Goal: Task Accomplishment & Management: Understand process/instructions

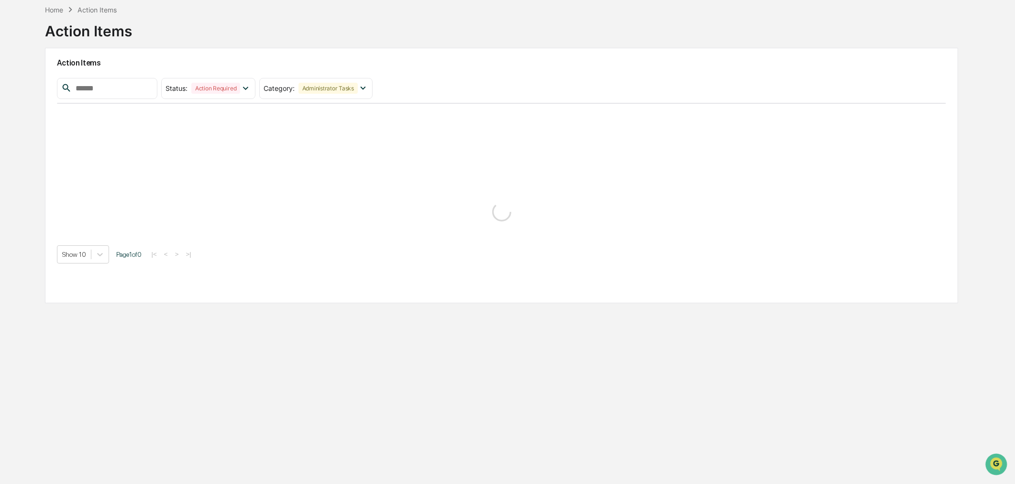
scroll to position [45, 0]
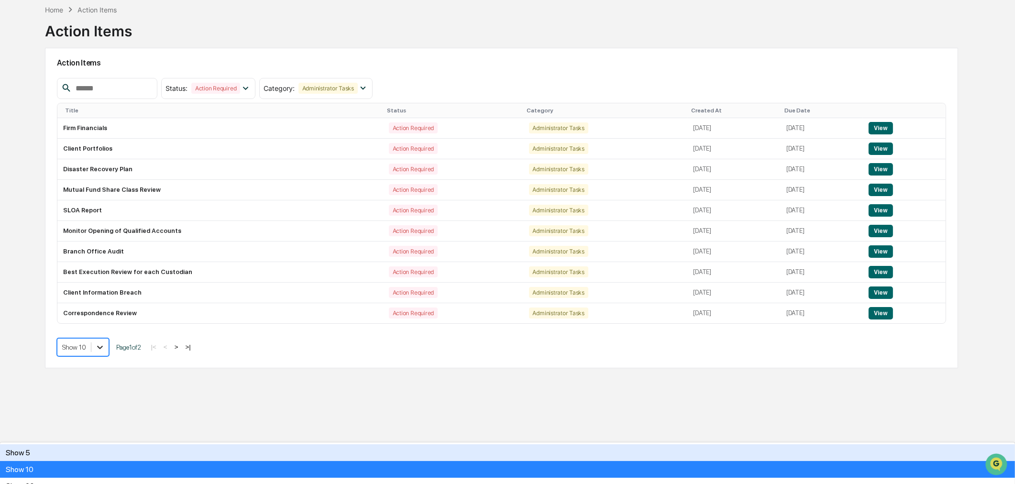
click at [99, 346] on icon at bounding box center [100, 347] width 10 height 10
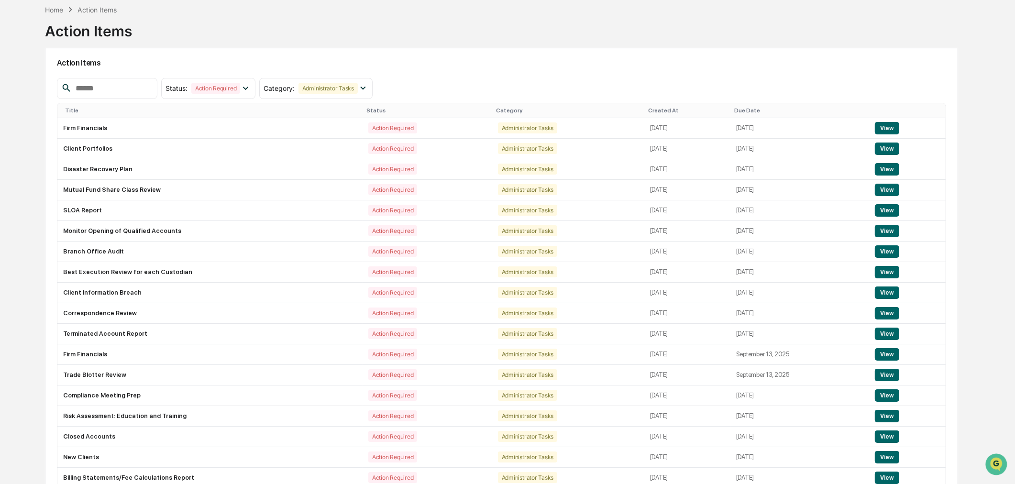
scroll to position [99, 0]
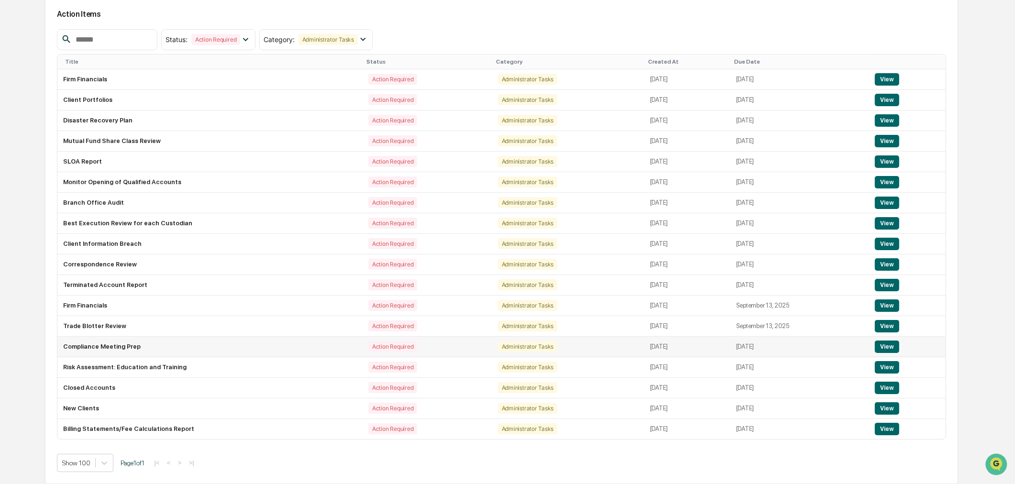
click at [82, 343] on td "Compliance Meeting Prep" at bounding box center [209, 347] width 305 height 21
click at [887, 350] on button "View" at bounding box center [887, 347] width 24 height 12
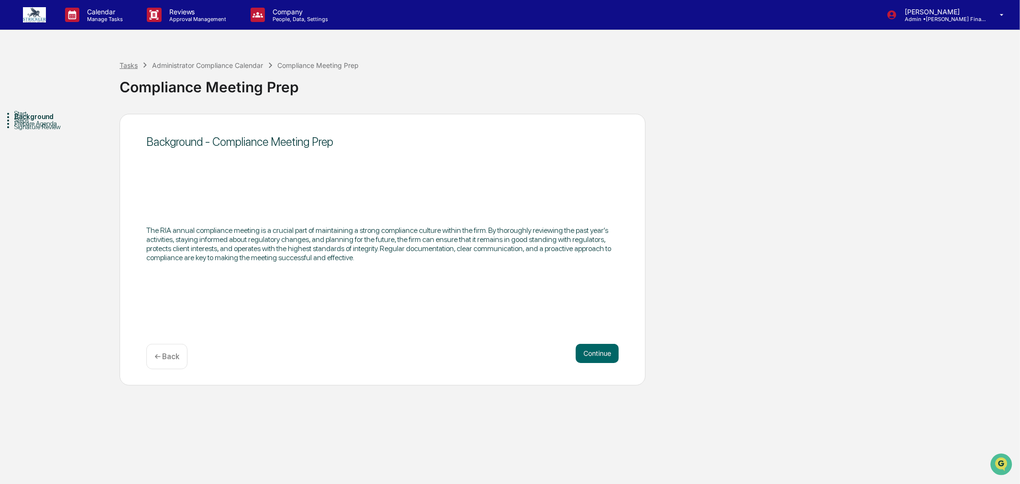
click at [122, 68] on div "Tasks" at bounding box center [129, 65] width 18 height 8
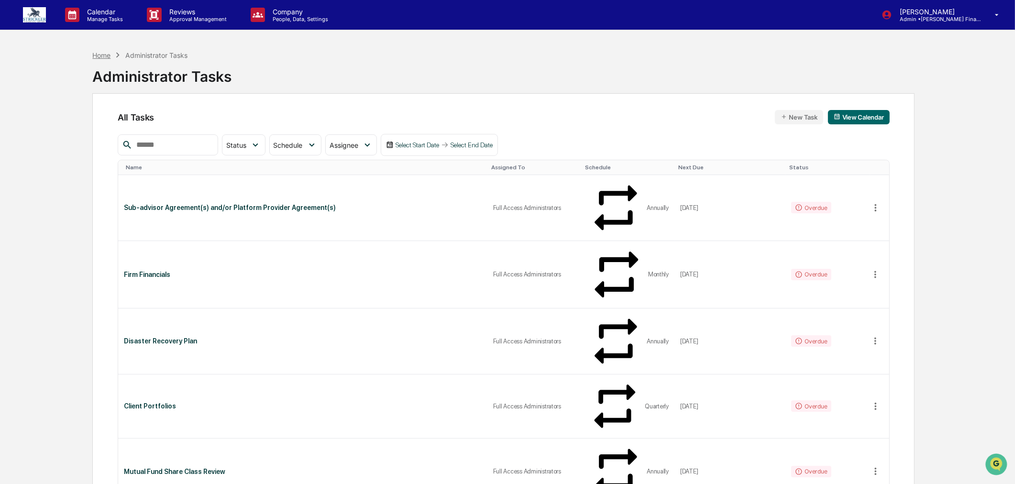
click at [105, 51] on div "Home" at bounding box center [101, 55] width 18 height 8
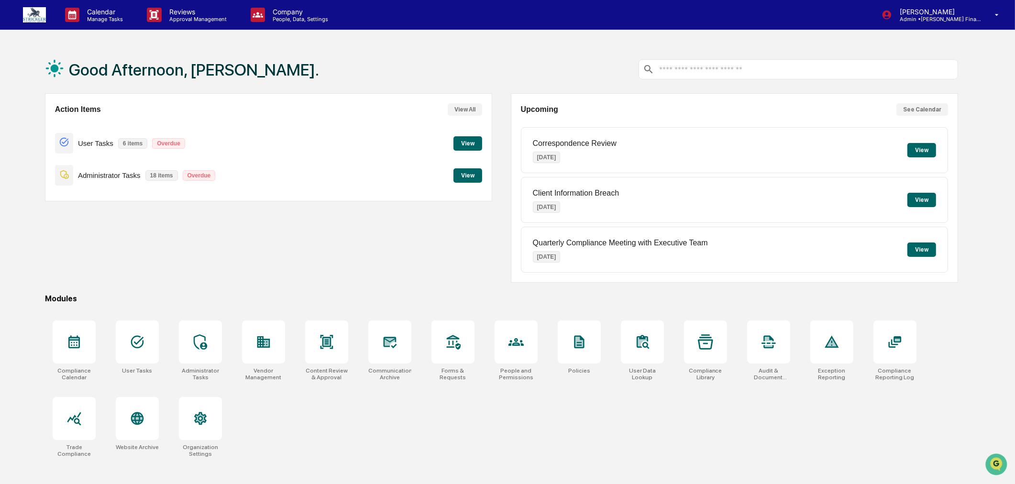
click at [472, 177] on button "View" at bounding box center [467, 175] width 29 height 14
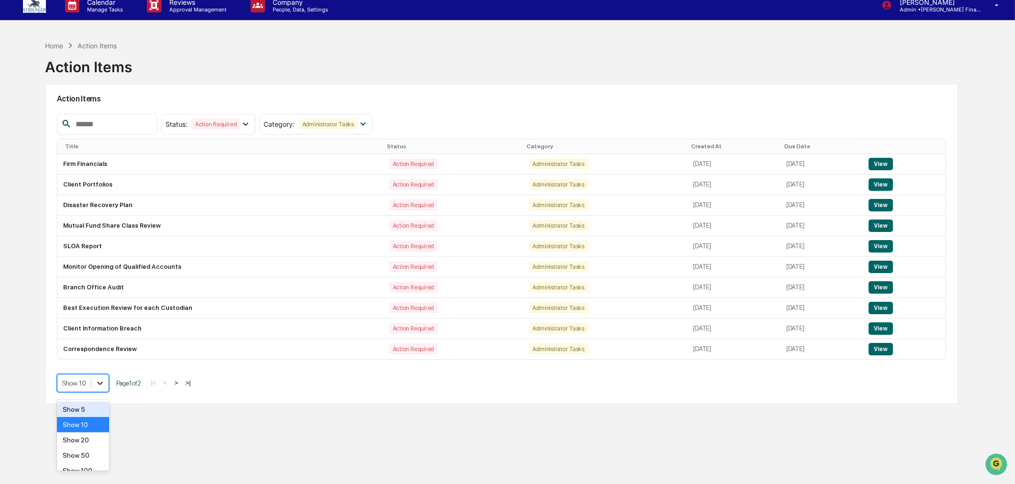
scroll to position [11, 0]
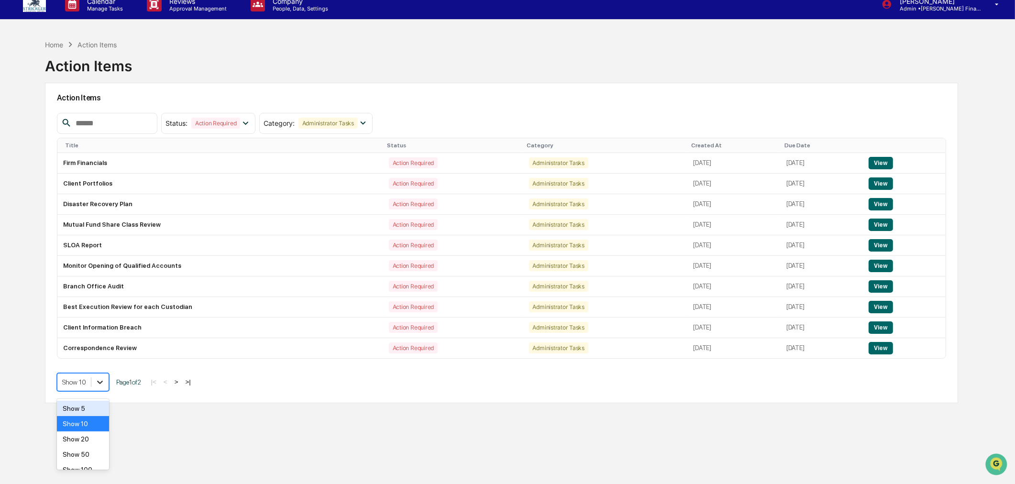
click at [99, 401] on body "Calendar Manage Tasks Reviews Approval Management Company People, Data, Setting…" at bounding box center [507, 253] width 1015 height 529
click at [88, 458] on div "Show 100" at bounding box center [83, 460] width 52 height 15
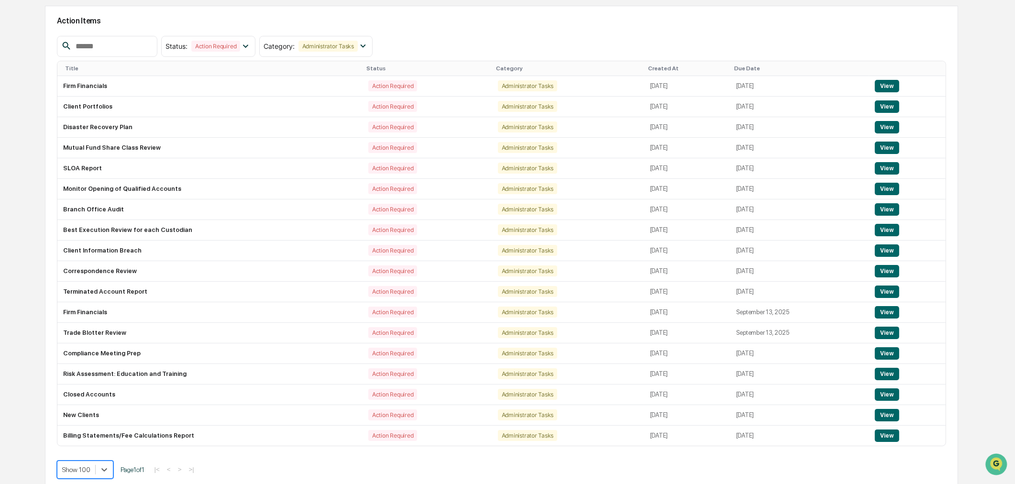
scroll to position [88, 0]
click at [87, 290] on td "Terminated Account Report" at bounding box center [209, 291] width 305 height 21
click at [890, 293] on button "View" at bounding box center [887, 291] width 24 height 12
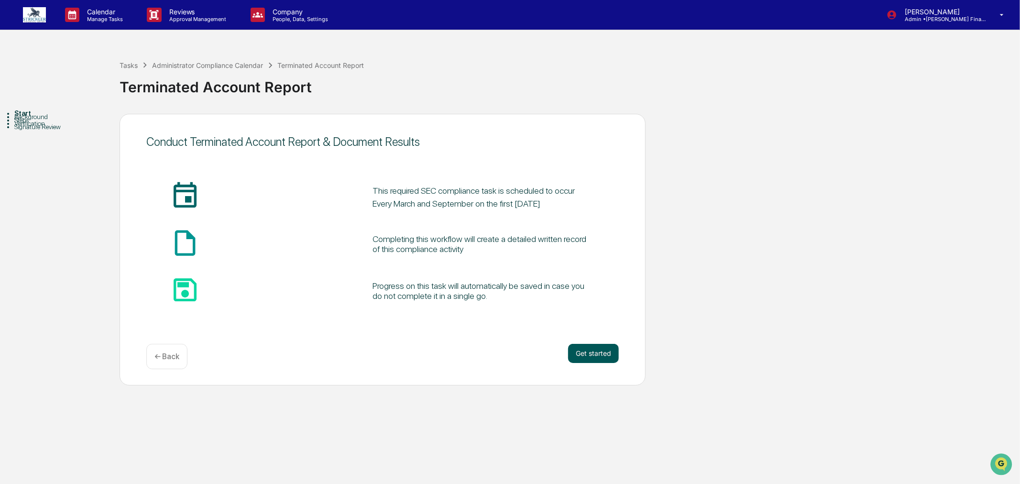
click at [601, 351] on button "Get started" at bounding box center [593, 353] width 51 height 19
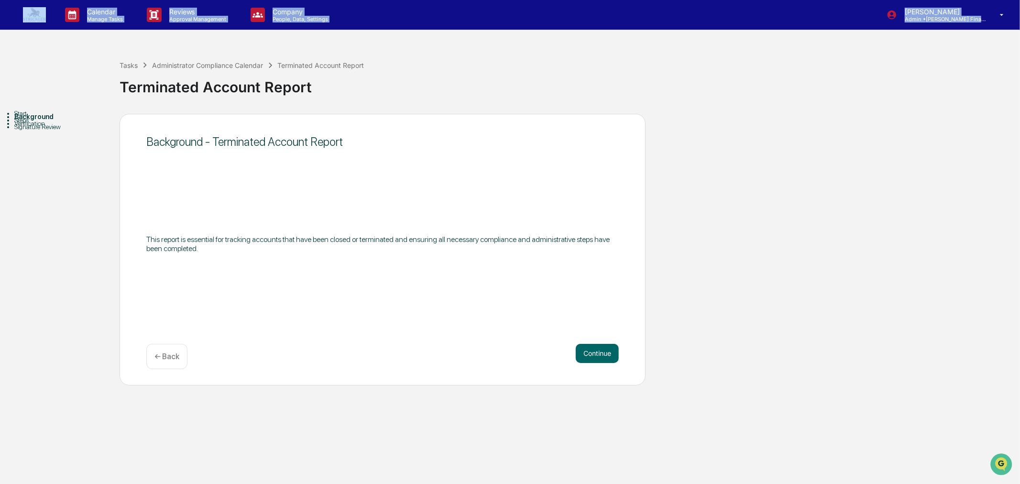
drag, startPoint x: 43, startPoint y: 34, endPoint x: 42, endPoint y: 25, distance: 8.7
click at [42, 25] on div "Calendar Manage Tasks Reviews Approval Management Company People, Data, Setting…" at bounding box center [510, 242] width 1020 height 484
click at [42, 25] on link at bounding box center [40, 15] width 34 height 30
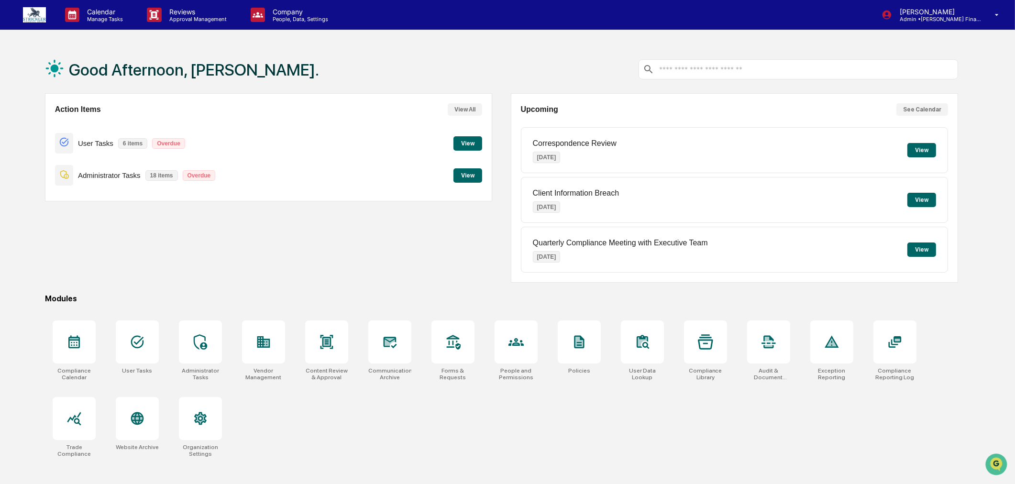
click at [469, 180] on button "View" at bounding box center [467, 175] width 29 height 14
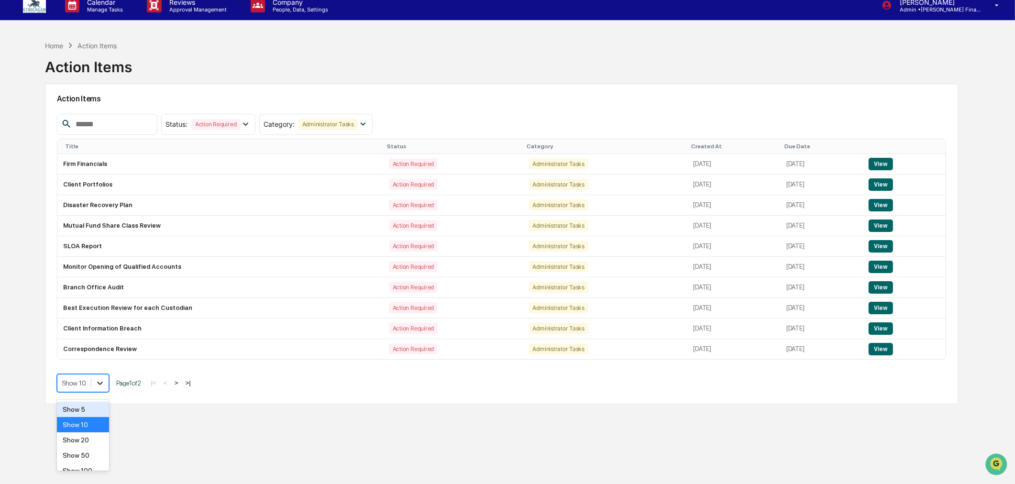
click at [99, 397] on div "Action Items Status : Action Required Select/Deselect All Action Required Resol…" at bounding box center [501, 244] width 913 height 320
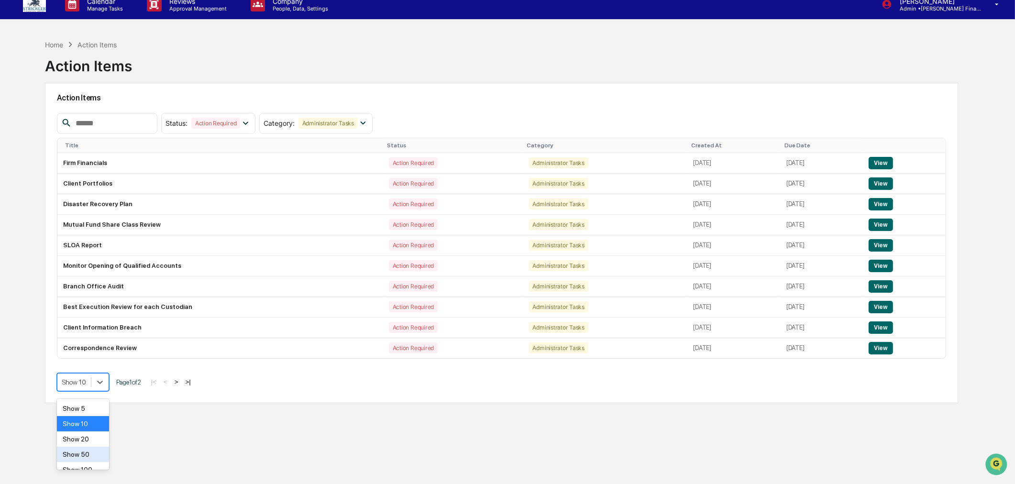
click at [85, 450] on div "Show 50" at bounding box center [83, 454] width 52 height 15
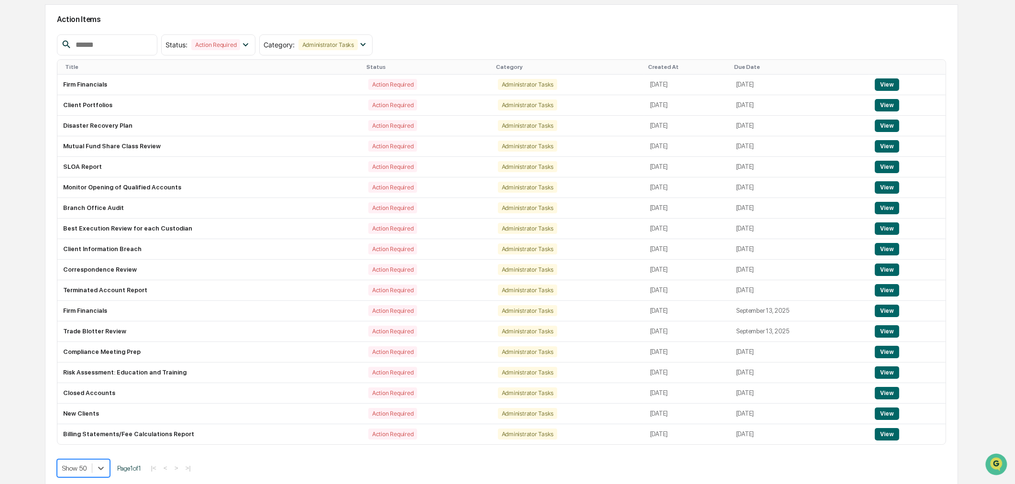
scroll to position [99, 0]
